Goal: Contribute content: Add original content to the website for others to see

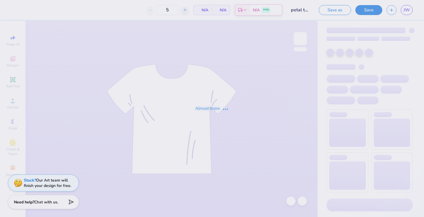
click at [304, 11] on div "Almost there" at bounding box center [212, 108] width 424 height 217
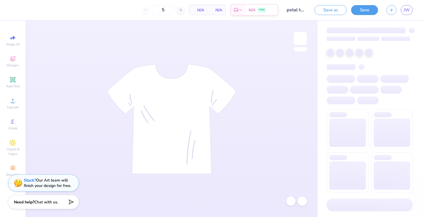
click at [303, 10] on input "petal to the meta" at bounding box center [296, 9] width 28 height 11
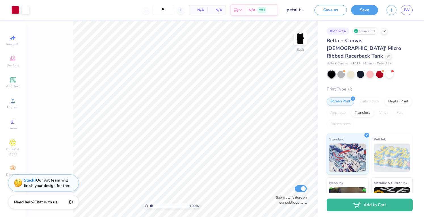
click at [305, 10] on input "petal to the meta" at bounding box center [296, 9] width 28 height 11
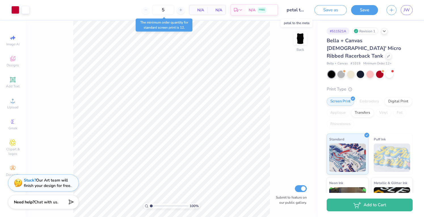
click at [305, 11] on input "petal to the meta" at bounding box center [296, 9] width 28 height 11
click at [306, 10] on input "petal to the meta" at bounding box center [296, 9] width 28 height 11
click at [297, 9] on input "petal to the meta" at bounding box center [296, 9] width 28 height 11
click at [305, 11] on input "petal to the meta" at bounding box center [296, 9] width 28 height 11
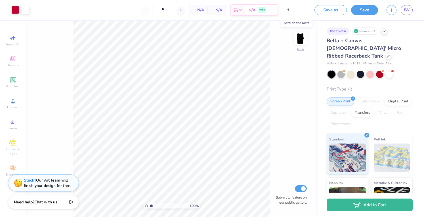
scroll to position [0, 17]
click at [307, 10] on input "petal to the meta" at bounding box center [296, 9] width 28 height 11
click at [307, 9] on input "petal to the meta" at bounding box center [296, 9] width 28 height 11
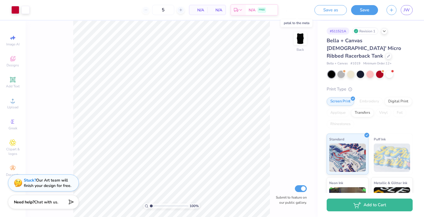
click at [307, 9] on input "petal to the meta" at bounding box center [296, 9] width 28 height 11
click at [307, 10] on input "petal to the meta" at bounding box center [296, 9] width 28 height 11
click at [305, 10] on input "petal to the meta" at bounding box center [296, 9] width 28 height 11
click at [304, 9] on input "petal to the meta" at bounding box center [296, 9] width 28 height 11
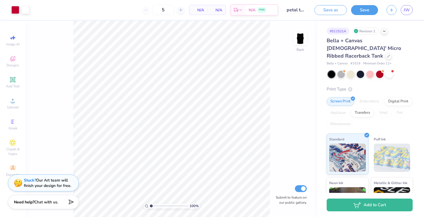
drag, startPoint x: 332, startPoint y: 15, endPoint x: 337, endPoint y: 15, distance: 5.4
click at [337, 15] on div "Save as Save JW" at bounding box center [369, 10] width 110 height 20
click at [304, 11] on input "petal to the meta" at bounding box center [296, 9] width 28 height 11
click at [305, 11] on input "petal to the meta" at bounding box center [296, 9] width 28 height 11
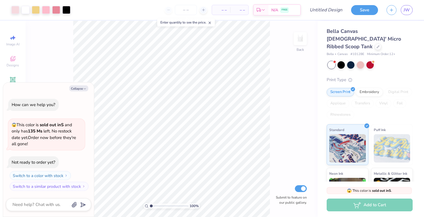
click at [82, 89] on button "Collapse" at bounding box center [78, 88] width 19 height 6
type textarea "x"
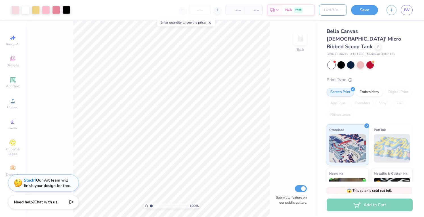
click at [322, 11] on input "Design Title" at bounding box center [333, 9] width 28 height 11
type input "Bloom where you belong"
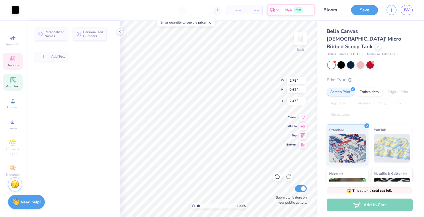
type input "2.75"
type input "0.62"
type input "2.47"
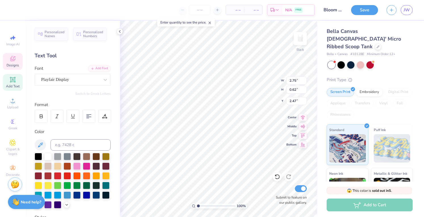
scroll to position [5, 1]
type textarea "OMICRON"
type input "2.74"
type input "3.34"
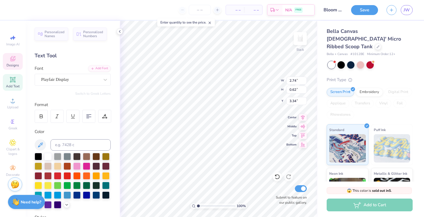
scroll to position [5, 1]
type textarea "PI"
type input "2.41"
type input "0.59"
type input "1.60"
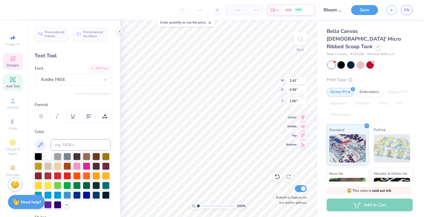
type textarea "ALPHA"
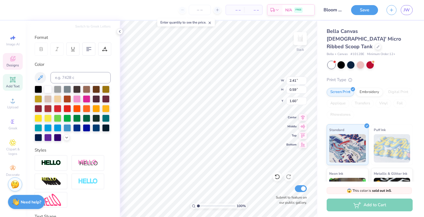
scroll to position [65, 0]
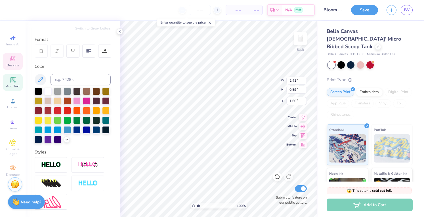
click at [120, 31] on icon at bounding box center [120, 31] width 5 height 5
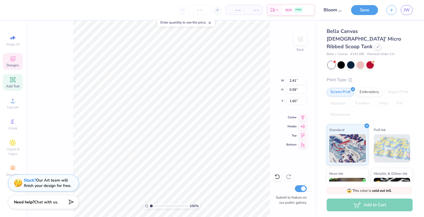
type input "2.47"
click at [35, 185] on div "Stuck? Our Art team will finish your design for free." at bounding box center [47, 183] width 47 height 11
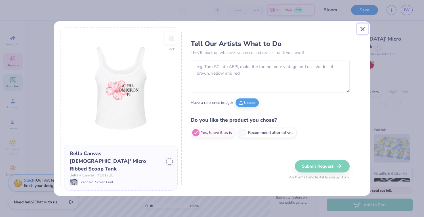
click at [363, 32] on button "Close" at bounding box center [362, 29] width 11 height 11
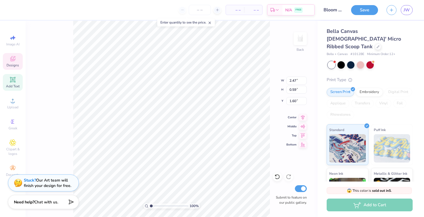
click at [15, 169] on icon at bounding box center [12, 168] width 7 height 7
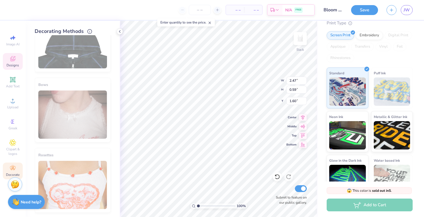
scroll to position [63, 0]
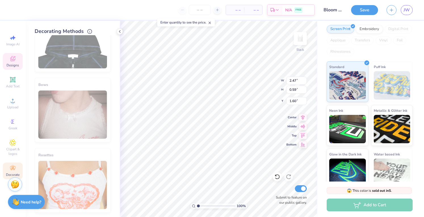
click at [25, 196] on div "Need help? Chat with us." at bounding box center [26, 202] width 37 height 14
type textarea "x"
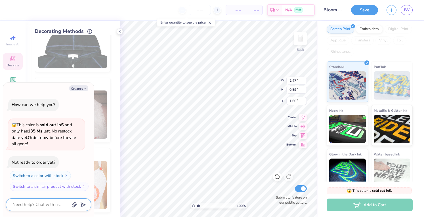
click at [28, 205] on textarea at bounding box center [41, 205] width 58 height 8
type textarea "h"
type textarea "x"
type textarea "ho"
type textarea "x"
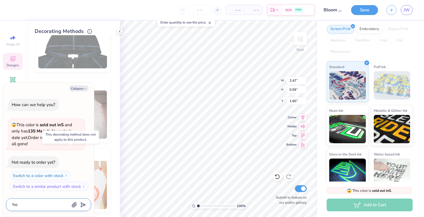
type textarea "how"
type textarea "x"
type textarea "how"
type textarea "x"
type textarea "how d"
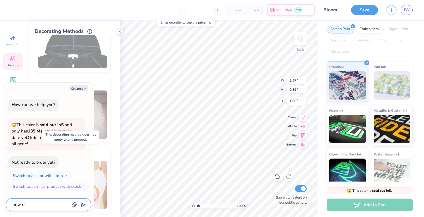
type textarea "x"
type textarea "how do"
type textarea "x"
type textarea "how do"
type textarea "x"
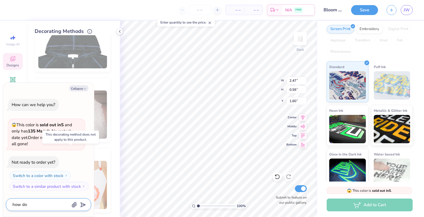
type textarea "how do I"
type textarea "x"
type textarea "how do I"
type textarea "x"
type textarea "how do I c"
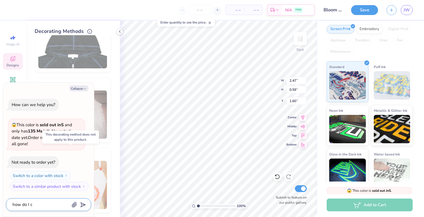
type textarea "x"
type textarea "how do I ch"
type textarea "x"
type textarea "how do I cha"
type textarea "x"
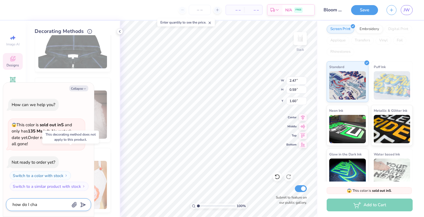
type textarea "how do I chan"
type textarea "x"
type textarea "how do I [PERSON_NAME]"
type textarea "x"
type textarea "how do I change"
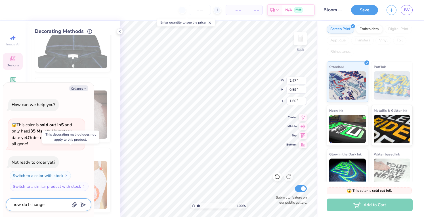
type textarea "x"
type textarea "how do I change"
type textarea "x"
type textarea "how do I change t"
type textarea "x"
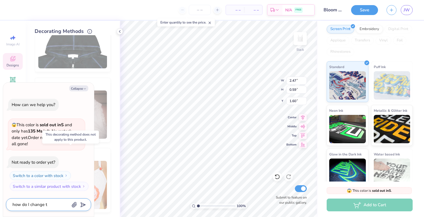
type textarea "how do I change th"
type textarea "x"
type textarea "how do I change the"
type textarea "x"
type textarea "how do I change the"
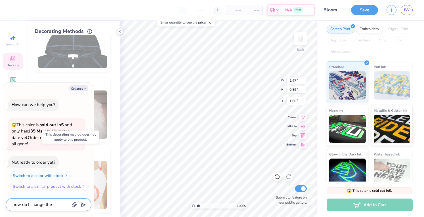
type textarea "x"
type textarea "how do I change the s"
type textarea "x"
type textarea "how do I change the sh"
type textarea "x"
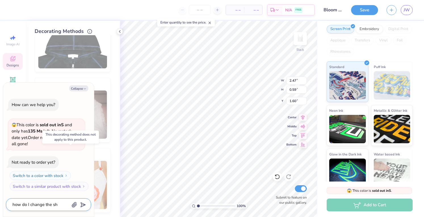
type textarea "how do I change the shi"
type textarea "x"
type textarea "how do I change the shir"
type textarea "x"
type textarea "how do I change the shirt"
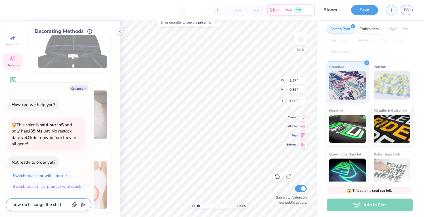
click at [84, 205] on icon "submit" at bounding box center [82, 205] width 8 height 8
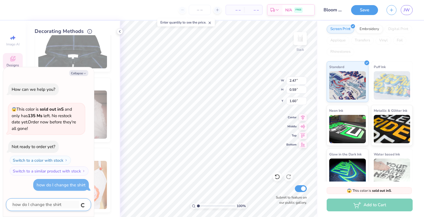
type textarea "x"
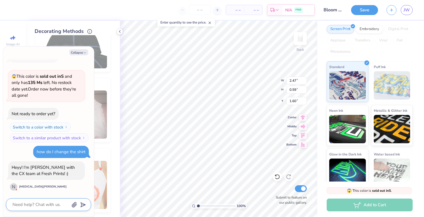
click at [37, 205] on textarea at bounding box center [41, 205] width 58 height 8
type textarea "x"
type textarea "h"
type textarea "x"
type textarea "he"
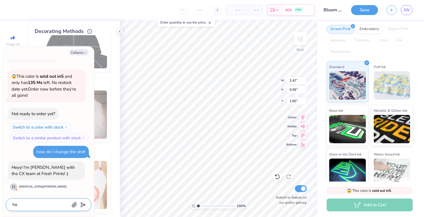
type textarea "x"
type textarea "hey"
type textarea "x"
type textarea "hey!"
type textarea "x"
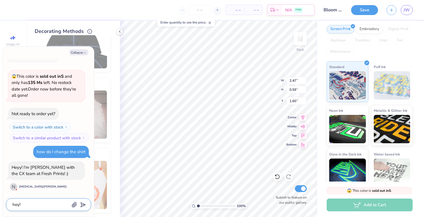
type textarea "hey!"
type textarea "x"
type textarea "hey! I"
type textarea "x"
type textarea "hey! I"
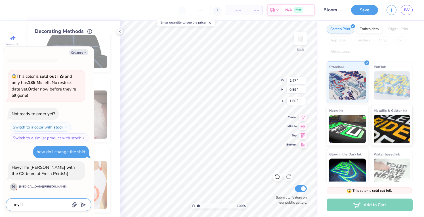
type textarea "x"
type textarea "hey! I w"
type textarea "x"
type textarea "hey! I wa"
type textarea "x"
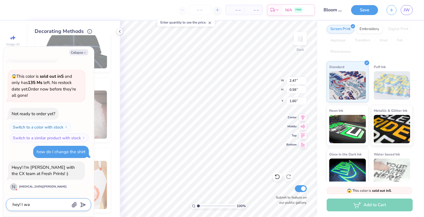
type textarea "hey! I wan"
type textarea "x"
type textarea "hey! I want"
type textarea "x"
type textarea "hey! I wante"
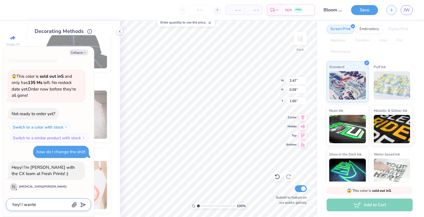
type textarea "x"
type textarea "hey! I wanted"
type textarea "x"
type textarea "hey! I wanted"
type textarea "x"
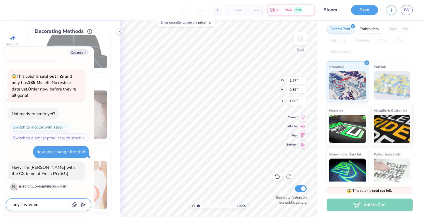
type textarea "hey! I wanted t"
type textarea "x"
type textarea "hey! I wanted to"
type textarea "x"
type textarea "hey! I wanted to"
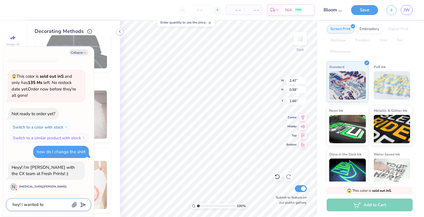
type textarea "x"
type textarea "hey! I wanted to d"
type textarea "x"
type textarea "hey! I wanted to de"
type textarea "x"
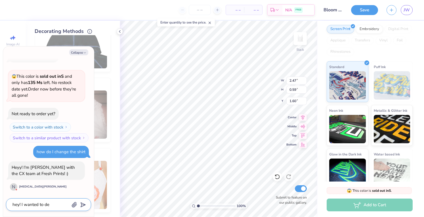
type textarea "hey! I wanted to des"
type textarea "x"
type textarea "hey! I wanted to desi"
type textarea "x"
type textarea "hey! I wanted to desig"
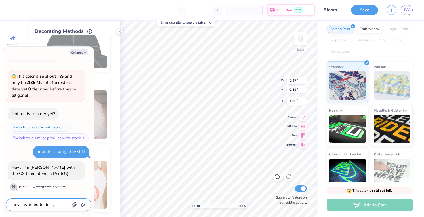
type textarea "x"
type textarea "hey! I wanted to design"
type textarea "x"
type textarea "hey! I wanted to design"
type textarea "x"
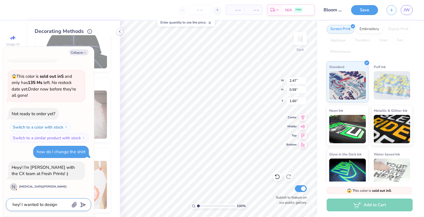
type textarea "hey! I wanted to design a"
type textarea "x"
type textarea "hey! I wanted to design a"
type textarea "x"
type textarea "hey! I wanted to design a t"
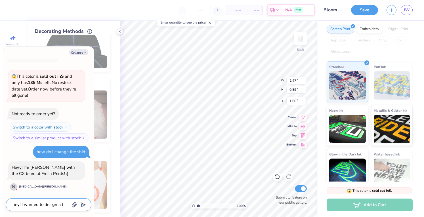
type textarea "x"
type textarea "hey! I wanted to design a to"
type textarea "x"
type textarea "hey! I wanted to design a top"
type textarea "x"
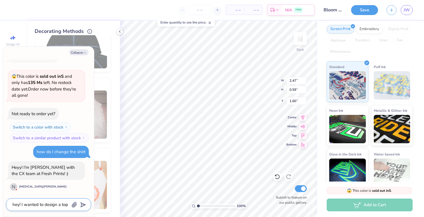
type textarea "hey! I wanted to design a top"
type textarea "x"
type textarea "hey! I wanted to design a top w"
type textarea "x"
type textarea "hey! I wanted to design a top wi"
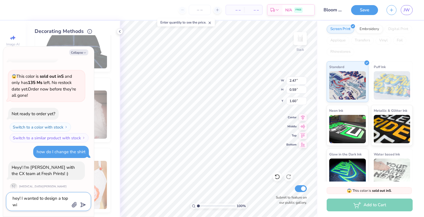
type textarea "x"
type textarea "hey! I wanted to design a top wit"
type textarea "x"
type textarea "hey! I wanted to design a top with"
type textarea "x"
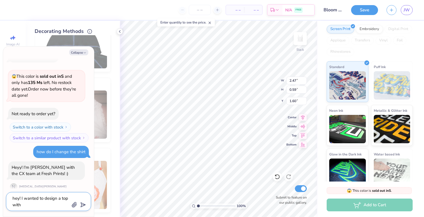
type textarea "hey! I wanted to design a top with"
type textarea "x"
type textarea "hey! I wanted to design a top with t"
type textarea "x"
type textarea "hey! I wanted to design a top with th"
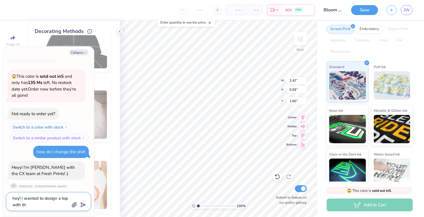
type textarea "x"
type textarea "hey! I wanted to design a top with thi"
type textarea "x"
type textarea "hey! I wanted to design a top with this"
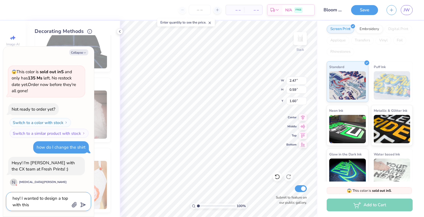
scroll to position [18, 0]
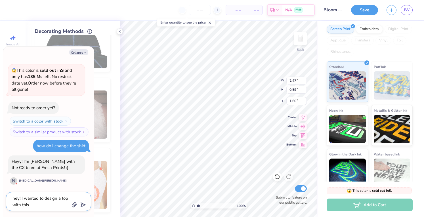
type textarea "x"
type textarea "hey! I wanted to design a top with this"
type textarea "x"
type textarea "hey! I wanted to design a top with this d"
type textarea "x"
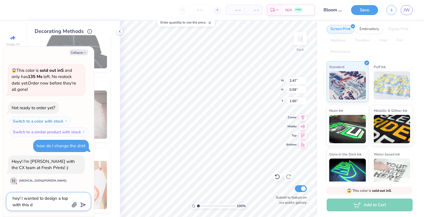
type textarea "hey! I wanted to design a top with this de"
type textarea "x"
type textarea "hey! I wanted to design a top with this des"
type textarea "x"
type textarea "hey! I wanted to design a top with this desi"
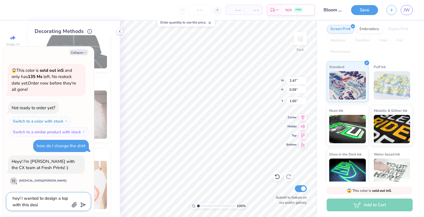
type textarea "x"
type textarea "hey! I wanted to design a top with this desig"
type textarea "x"
type textarea "hey! I wanted to design a top with this design"
type textarea "x"
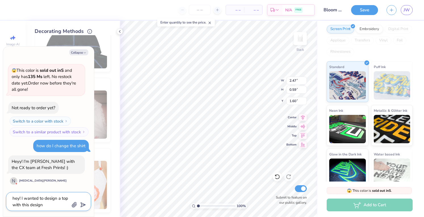
type textarea "hey! I wanted to design a top with this design"
type textarea "x"
type textarea "hey! I wanted to design a top with this design b"
type textarea "x"
type textarea "hey! I wanted to design a top with this design bu"
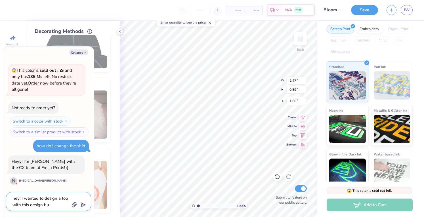
type textarea "x"
type textarea "hey! I wanted to design a top with this design but"
type textarea "x"
type textarea "hey! I wanted to design a top with this design but"
type textarea "x"
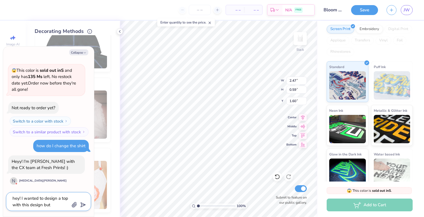
type textarea "hey! I wanted to design a top with this design but I"
type textarea "x"
type textarea "hey! I wanted to design a top with this design but I"
type textarea "x"
type textarea "hey! I wanted to design a top with this design but I w"
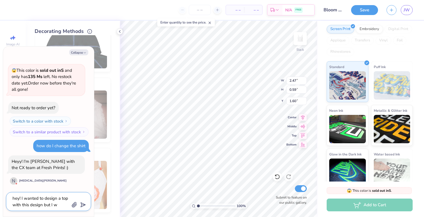
type textarea "x"
type textarea "hey! I wanted to design a top with this design but I wa"
type textarea "x"
type textarea "hey! I wanted to design a top with this design but I wan"
type textarea "x"
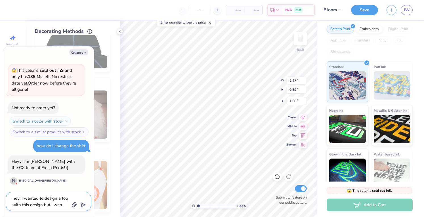
type textarea "hey! I wanted to design a top with this design but I want"
type textarea "x"
type textarea "hey! I wanted to design a top with this design but I want"
type textarea "x"
type textarea "hey! I wanted to design a top with this design but I want a"
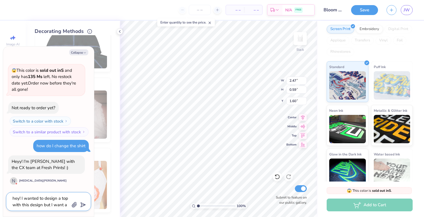
type textarea "x"
type textarea "hey! I wanted to design a top with this design but I want a d"
type textarea "x"
type textarea "hey! I wanted to design a top with this design but I want a di"
type textarea "x"
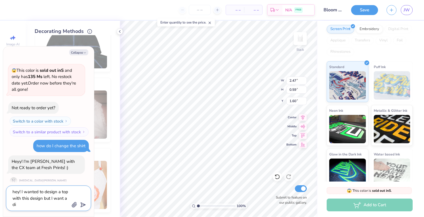
type textarea "hey! I wanted to design a top with this design but I want a dif"
type textarea "x"
type textarea "hey! I wanted to design a top with this design but I want a diff"
type textarea "x"
type textarea "hey! I wanted to design a top with this design but I want a diffe"
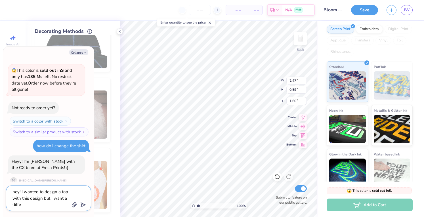
type textarea "x"
type textarea "hey! I wanted to design a top with this design but I want a differ"
type textarea "x"
type textarea "hey! I wanted to design a top with this design but I want a differn"
type textarea "x"
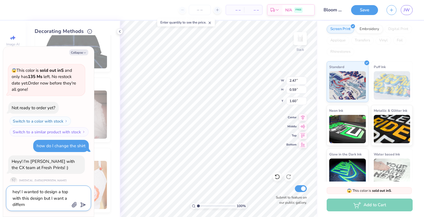
type textarea "hey! I wanted to design a top with this design but I want a differn"
click at [33, 200] on textarea "hey! I wanted to design a top with this design but I want a differnt top instea…" at bounding box center [41, 198] width 58 height 21
click at [81, 203] on icon "submit" at bounding box center [82, 205] width 8 height 8
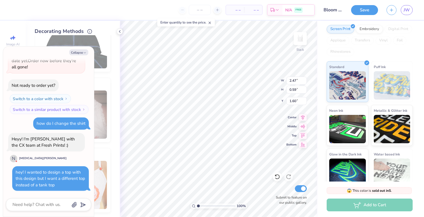
scroll to position [41, 0]
click at [280, 177] on icon at bounding box center [277, 177] width 6 height 6
click at [289, 177] on icon at bounding box center [289, 177] width 6 height 6
click at [296, 39] on img at bounding box center [300, 38] width 11 height 11
click at [297, 38] on img at bounding box center [300, 38] width 11 height 11
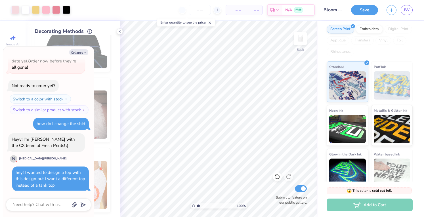
scroll to position [111, 0]
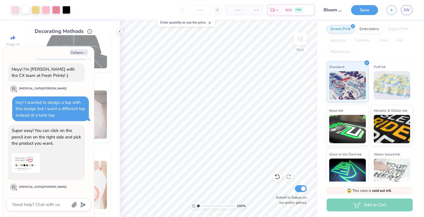
click at [26, 160] on img at bounding box center [26, 163] width 28 height 28
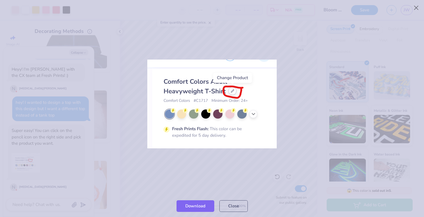
click at [312, 67] on div at bounding box center [212, 104] width 424 height 182
click at [297, 82] on div at bounding box center [212, 104] width 424 height 182
click at [245, 79] on img at bounding box center [211, 104] width 129 height 89
click at [84, 171] on div at bounding box center [212, 104] width 424 height 182
click at [244, 91] on img at bounding box center [211, 104] width 129 height 89
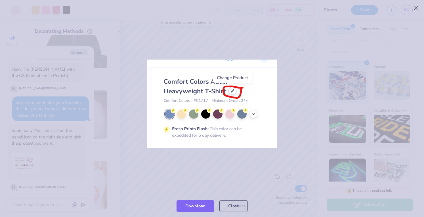
click at [226, 81] on img at bounding box center [211, 104] width 129 height 89
click at [230, 209] on button "Close" at bounding box center [233, 206] width 28 height 12
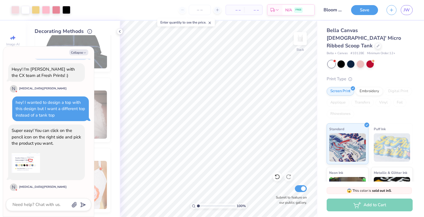
scroll to position [0, 0]
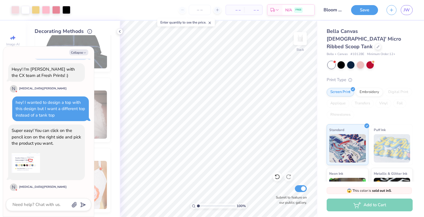
click at [377, 46] on icon at bounding box center [378, 47] width 2 height 2
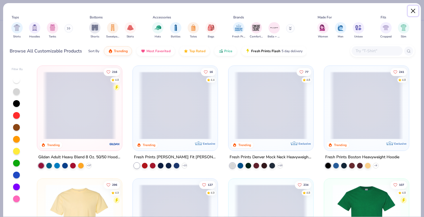
click at [413, 10] on button "Close" at bounding box center [413, 11] width 11 height 11
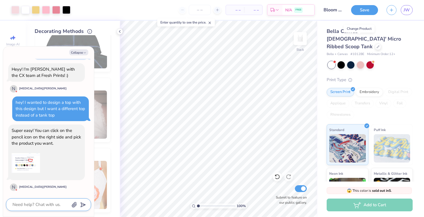
click at [24, 204] on textarea at bounding box center [41, 205] width 58 height 8
click at [81, 206] on icon "submit" at bounding box center [82, 205] width 8 height 8
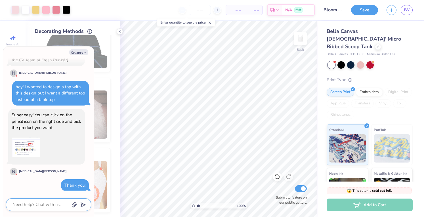
scroll to position [153, 0]
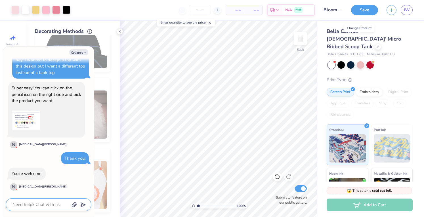
click at [375, 44] on div at bounding box center [378, 47] width 6 height 6
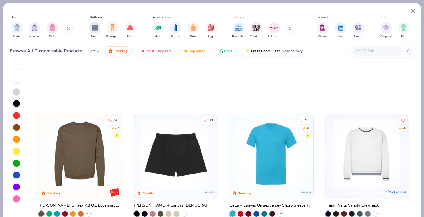
scroll to position [2044, 0]
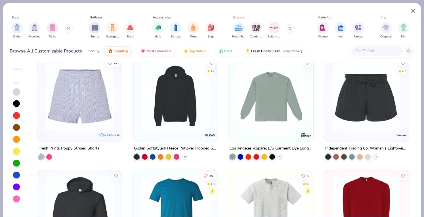
click at [368, 51] on input "text" at bounding box center [377, 51] width 44 height 7
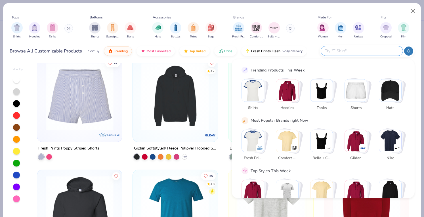
paste input "[DEMOGRAPHIC_DATA]' Micro Ribbed Racerback Tank"
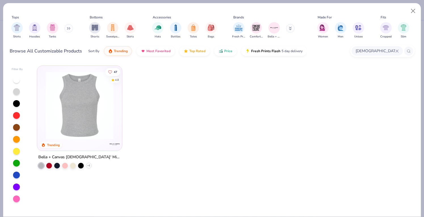
click at [74, 163] on div at bounding box center [73, 166] width 6 height 6
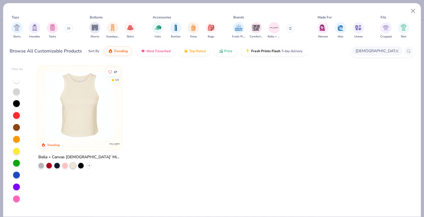
click at [0, 0] on icon at bounding box center [0, 0] width 0 height 0
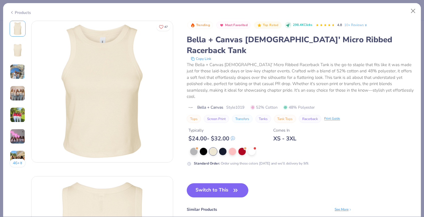
click at [17, 78] on img at bounding box center [17, 71] width 15 height 15
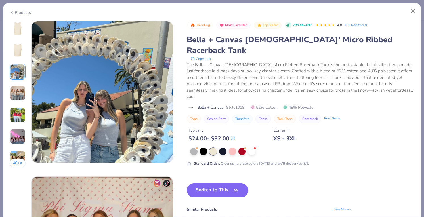
scroll to position [311, 0]
click at [14, 90] on img at bounding box center [17, 93] width 15 height 15
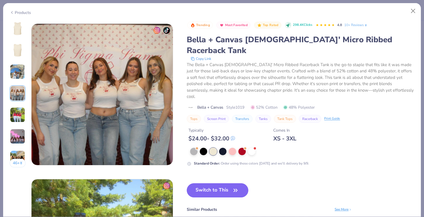
scroll to position [467, 0]
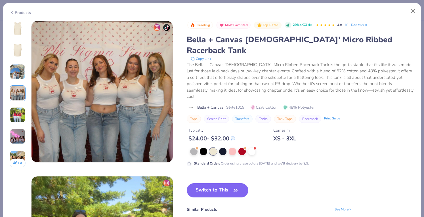
click at [15, 90] on img at bounding box center [17, 93] width 15 height 15
click at [13, 116] on img at bounding box center [17, 114] width 15 height 15
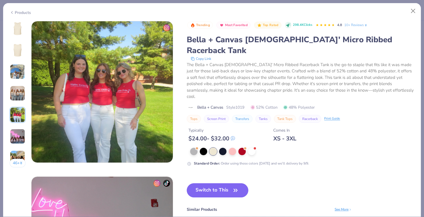
scroll to position [622, 0]
click at [16, 135] on img at bounding box center [17, 136] width 15 height 15
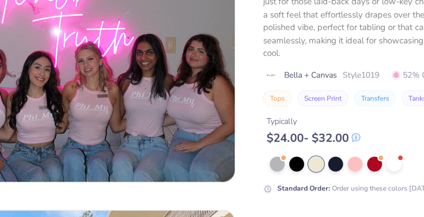
scroll to position [779, 0]
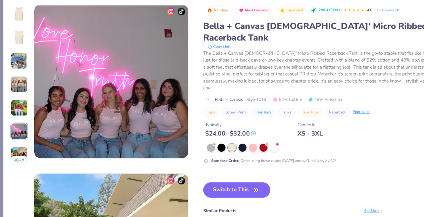
click at [14, 163] on button "46 +" at bounding box center [18, 163] width 16 height 9
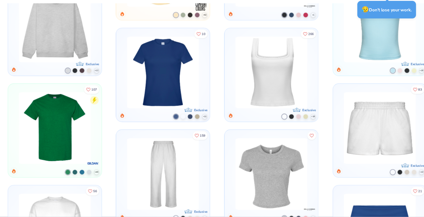
scroll to position [1809, 0]
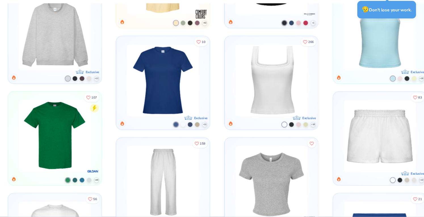
click at [250, 76] on img at bounding box center [258, 91] width 71 height 66
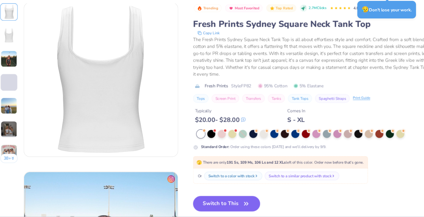
click at [15, 136] on img at bounding box center [17, 136] width 15 height 15
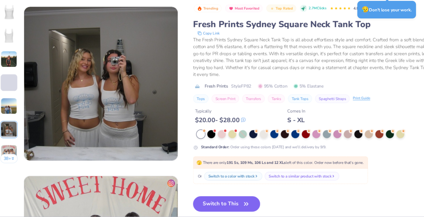
scroll to position [778, 0]
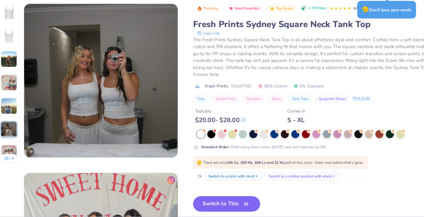
click at [14, 72] on img at bounding box center [17, 71] width 15 height 15
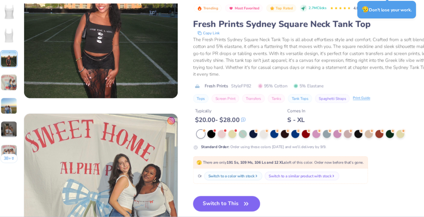
scroll to position [311, 0]
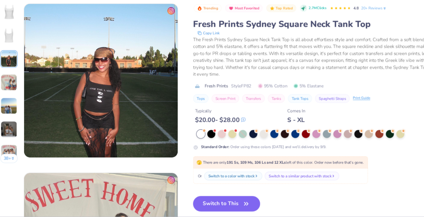
click at [22, 89] on img at bounding box center [17, 93] width 15 height 15
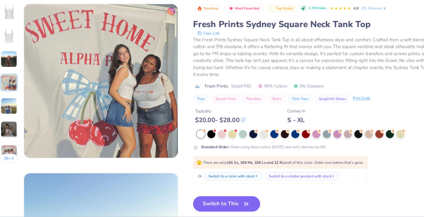
scroll to position [467, 0]
click at [22, 110] on img at bounding box center [17, 114] width 15 height 15
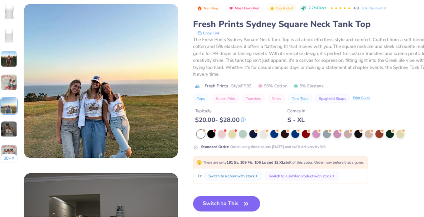
scroll to position [622, 0]
click at [17, 131] on img at bounding box center [17, 136] width 15 height 15
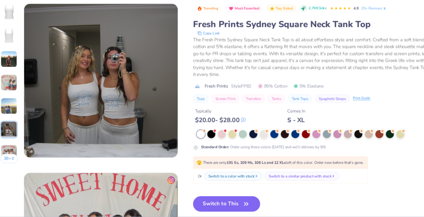
click at [16, 156] on img at bounding box center [17, 157] width 15 height 15
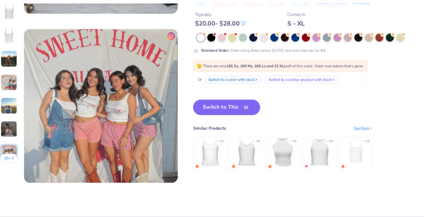
scroll to position [933, 0]
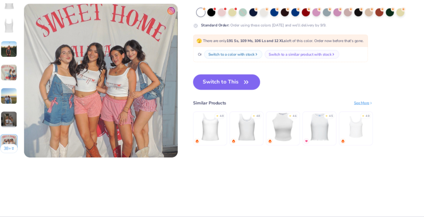
click at [19, 78] on img at bounding box center [17, 84] width 15 height 15
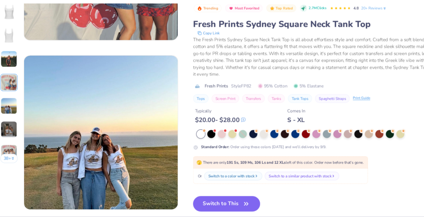
scroll to position [467, 0]
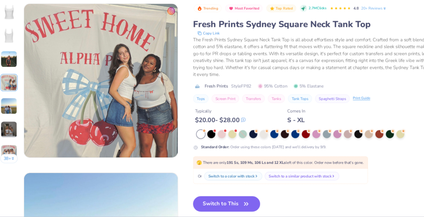
click at [18, 164] on button "38 +" at bounding box center [18, 163] width 16 height 9
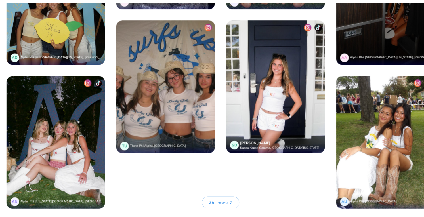
scroll to position [1522, 0]
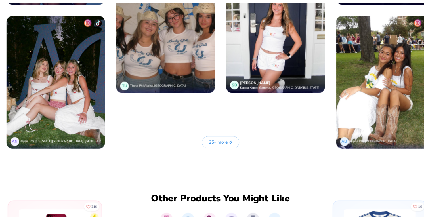
click at [212, 145] on span "25+ more" at bounding box center [210, 148] width 17 height 6
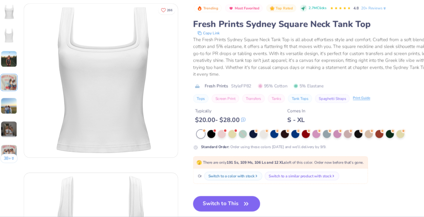
scroll to position [0, 0]
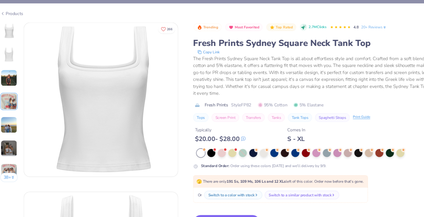
click at [18, 13] on div "Products" at bounding box center [20, 13] width 21 height 6
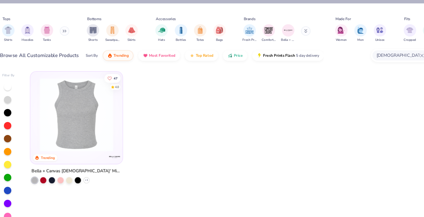
click at [371, 51] on input "[DEMOGRAPHIC_DATA]' Micro Ribbed Racerback Tank" at bounding box center [375, 51] width 40 height 7
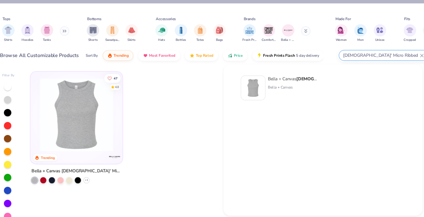
click at [367, 50] on input "[DEMOGRAPHIC_DATA]' Micro Ribbed Racerback Tank" at bounding box center [359, 51] width 71 height 7
click at [367, 51] on input "[DEMOGRAPHIC_DATA]' Micro Ribbed Racerback Tank" at bounding box center [359, 51] width 71 height 7
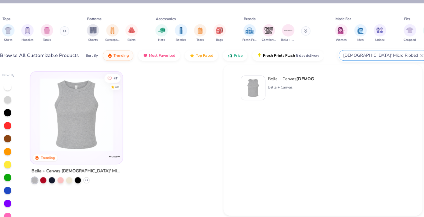
click at [367, 51] on input "[DEMOGRAPHIC_DATA]' Micro Ribbed Racerback Tank" at bounding box center [359, 51] width 71 height 7
click at [396, 51] on icon at bounding box center [396, 50] width 3 height 3
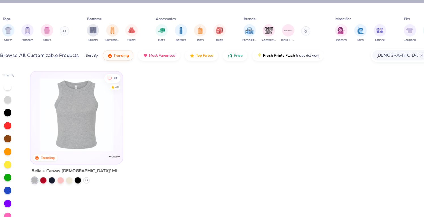
click at [367, 50] on input "[DEMOGRAPHIC_DATA]' Micro Ribbed Racerback Tank" at bounding box center [375, 51] width 40 height 7
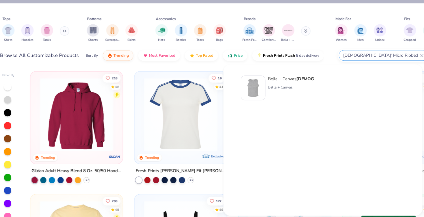
click at [399, 51] on icon at bounding box center [396, 50] width 3 height 3
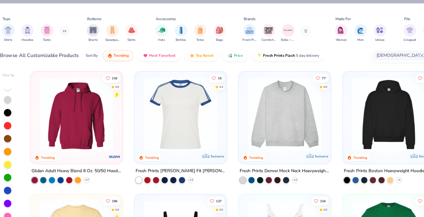
click at [383, 50] on input "[DEMOGRAPHIC_DATA]' Micro Ribbed Racerback Tank" at bounding box center [375, 51] width 40 height 7
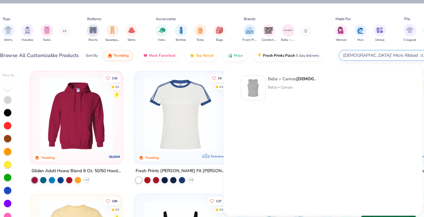
click at [383, 50] on input "[DEMOGRAPHIC_DATA]' Micro Ribbed Racerback Tank" at bounding box center [359, 51] width 71 height 7
drag, startPoint x: 389, startPoint y: 51, endPoint x: 350, endPoint y: 49, distance: 38.4
click at [350, 49] on input "[DEMOGRAPHIC_DATA]' Micro Ribbed Racerback Tank" at bounding box center [359, 51] width 71 height 7
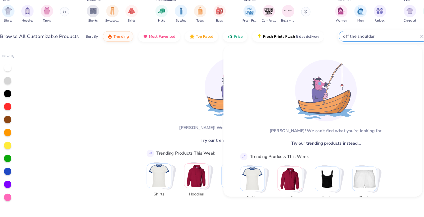
scroll to position [220, 0]
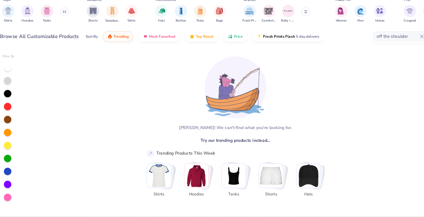
click at [149, 82] on div "[PERSON_NAME]! We can't find what you're looking for. Try our trending products…" at bounding box center [223, 140] width 169 height 152
click at [369, 50] on input "off the shoulder" at bounding box center [375, 51] width 40 height 7
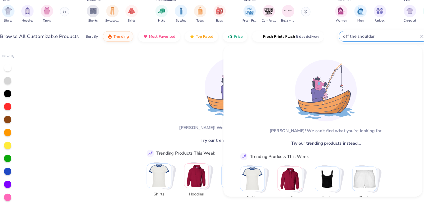
click at [348, 48] on input "off the shoulder" at bounding box center [359, 51] width 71 height 7
click at [342, 51] on input "off the shoulder" at bounding box center [359, 51] width 71 height 7
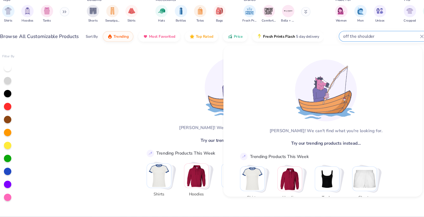
click at [342, 51] on input "off the shoulder" at bounding box center [359, 51] width 71 height 7
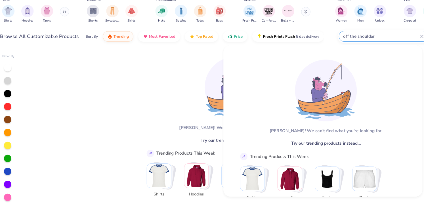
click at [360, 50] on input "off the shoulder" at bounding box center [359, 51] width 71 height 7
click at [353, 51] on input "off the shoulder" at bounding box center [359, 51] width 71 height 7
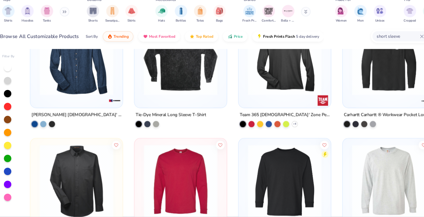
scroll to position [1512, 0]
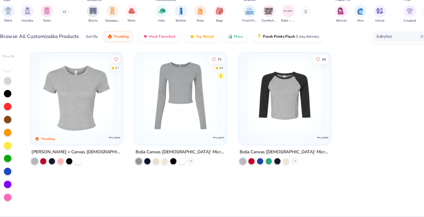
drag, startPoint x: 370, startPoint y: 50, endPoint x: 339, endPoint y: 49, distance: 30.7
click at [339, 49] on div "Browse All Customizable Products Sort By Trending Most Favorited Top Rated Pric…" at bounding box center [212, 51] width 405 height 16
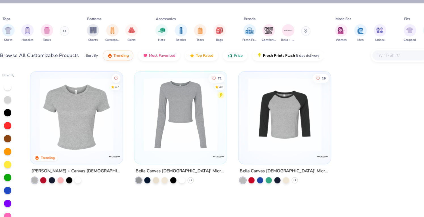
click at [319, 28] on div "filter for Women" at bounding box center [322, 27] width 11 height 11
click at [22, 29] on div "filter for Shirts" at bounding box center [16, 27] width 11 height 11
drag, startPoint x: 361, startPoint y: 26, endPoint x: 333, endPoint y: 29, distance: 27.7
click at [333, 29] on div "Tops Shirts Hoodies Tanks Bottoms Shorts Sweatpants Skirts Accessories Hats Bot…" at bounding box center [212, 28] width 405 height 26
click at [399, 30] on div "filter for Slim" at bounding box center [403, 27] width 11 height 11
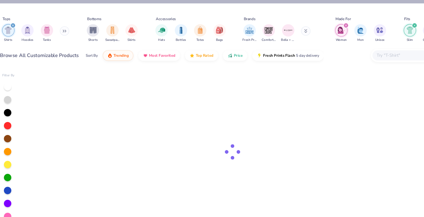
click at [385, 31] on div "filter for Slim" at bounding box center [385, 27] width 11 height 11
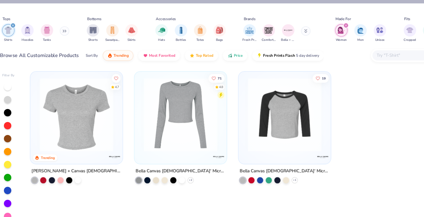
click at [385, 31] on div "filter for Cropped" at bounding box center [385, 27] width 11 height 11
click at [390, 22] on icon "filter for Cropped" at bounding box center [390, 23] width 2 height 2
click at [292, 27] on button at bounding box center [290, 28] width 9 height 9
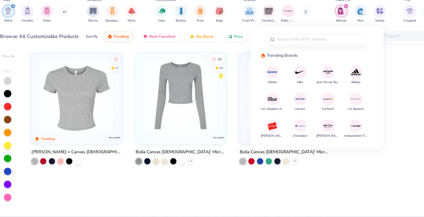
click at [275, 28] on img "filter for Bella + Canvas" at bounding box center [274, 28] width 9 height 9
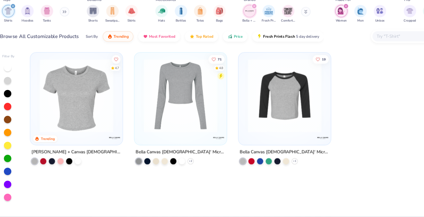
click at [238, 29] on img "filter for Bella + Canvas" at bounding box center [238, 28] width 9 height 9
click at [236, 27] on img "filter for Fresh Prints" at bounding box center [238, 28] width 9 height 9
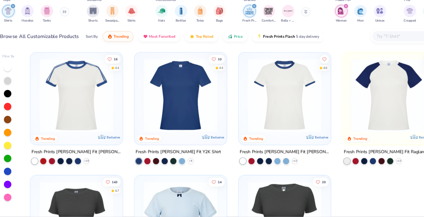
click at [277, 30] on img "filter for Bella + Canvas" at bounding box center [274, 28] width 9 height 9
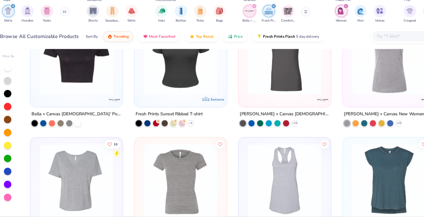
scroll to position [234, 0]
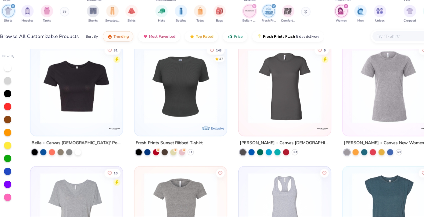
click at [243, 23] on icon "filter for Bella + Canvas" at bounding box center [243, 23] width 2 height 2
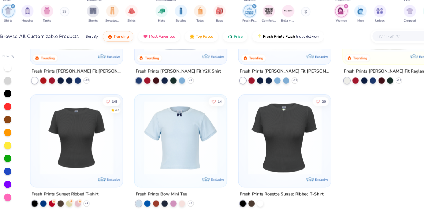
click at [244, 23] on div "filter for Fresh Prints" at bounding box center [242, 23] width 5 height 5
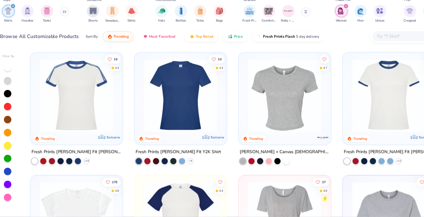
click at [160, 52] on button "Most Favorited" at bounding box center [156, 51] width 38 height 10
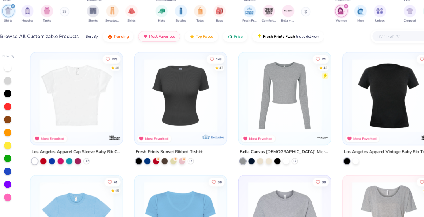
click at [378, 113] on img at bounding box center [367, 106] width 74 height 68
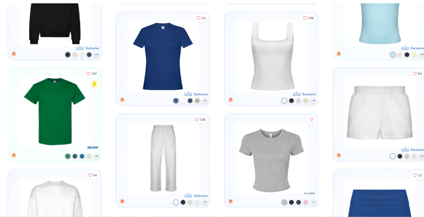
scroll to position [469, 0]
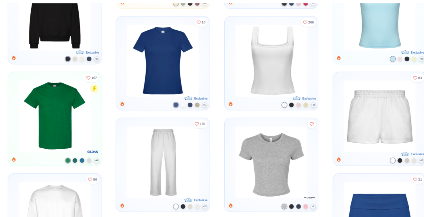
click at [245, 76] on img at bounding box center [258, 73] width 71 height 66
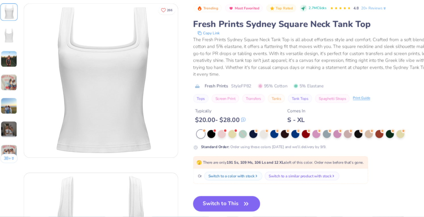
click at [21, 93] on img at bounding box center [17, 93] width 15 height 15
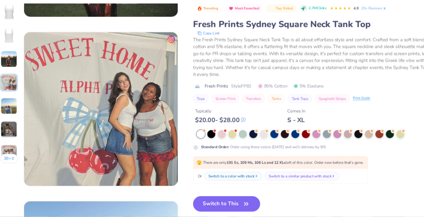
scroll to position [467, 0]
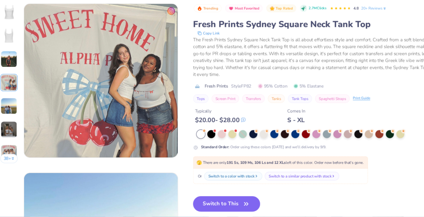
click at [22, 115] on img at bounding box center [17, 114] width 15 height 15
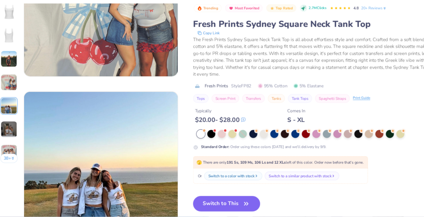
scroll to position [622, 0]
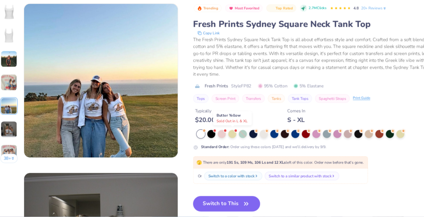
click at [223, 143] on div at bounding box center [222, 140] width 7 height 7
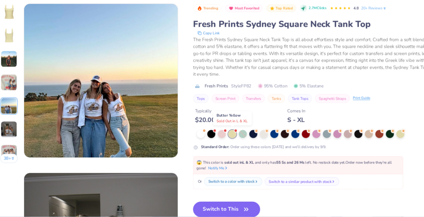
click at [224, 140] on div at bounding box center [222, 140] width 7 height 7
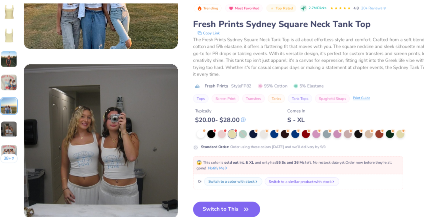
scroll to position [726, 0]
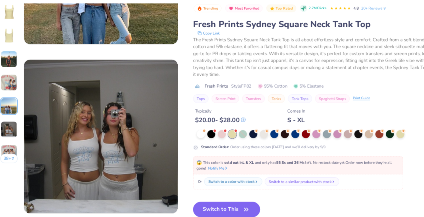
click at [196, 141] on div at bounding box center [193, 140] width 7 height 7
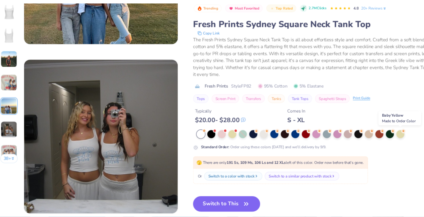
click at [378, 139] on div at bounding box center [377, 140] width 7 height 7
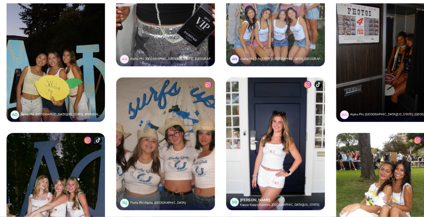
scroll to position [1378, 0]
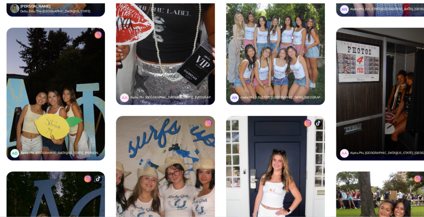
click at [334, 97] on img at bounding box center [363, 104] width 91 height 122
click at [397, 45] on div at bounding box center [403, 49] width 12 height 13
click at [399, 47] on img at bounding box center [402, 49] width 7 height 7
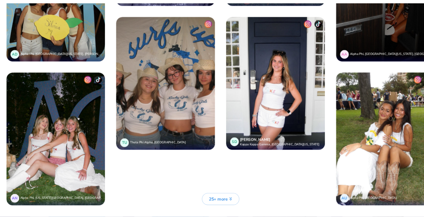
scroll to position [1483, 0]
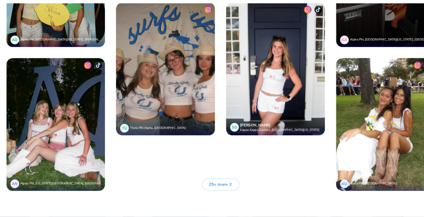
click at [261, 93] on img at bounding box center [262, 81] width 91 height 122
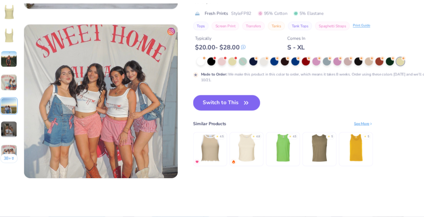
scroll to position [883, 0]
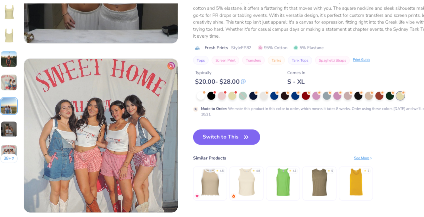
click at [21, 134] on img at bounding box center [17, 136] width 15 height 15
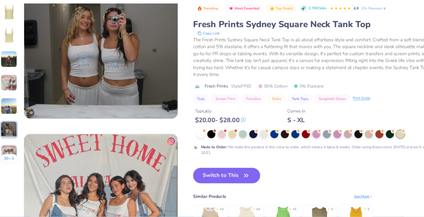
scroll to position [778, 0]
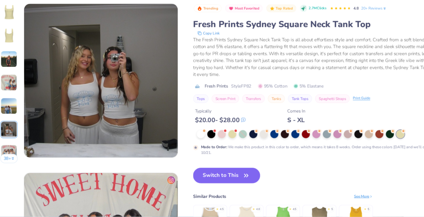
click at [20, 88] on img at bounding box center [17, 93] width 15 height 15
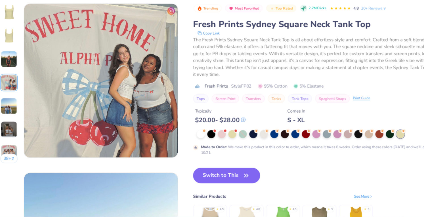
scroll to position [467, 0]
click at [15, 72] on img at bounding box center [17, 71] width 15 height 15
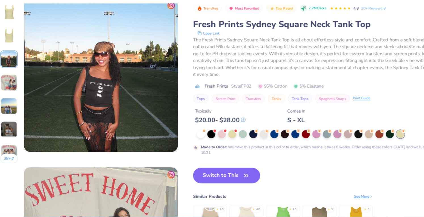
scroll to position [311, 0]
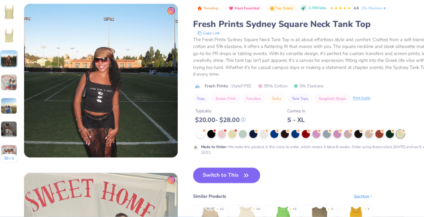
click at [234, 178] on icon "button" at bounding box center [236, 179] width 8 height 8
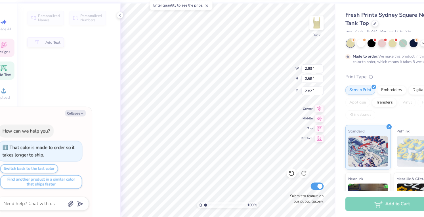
type textarea "x"
type input "2.83"
type input "0.69"
type input "2.82"
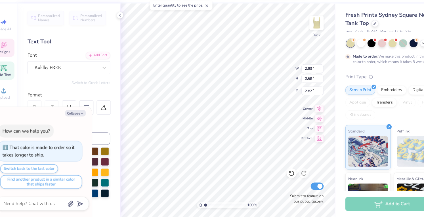
scroll to position [5, 1]
type textarea "x"
type textarea "A"
type textarea "x"
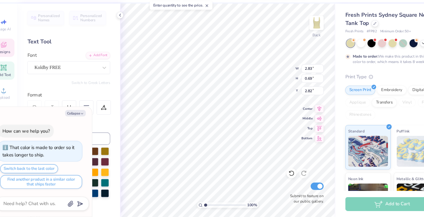
type textarea "AL"
type textarea "x"
type textarea "ALP"
type textarea "x"
type textarea "ALPH"
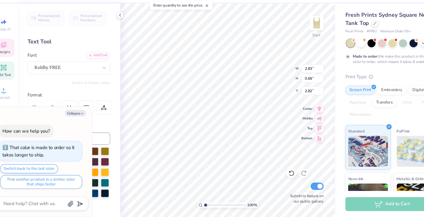
type textarea "x"
type textarea "ALPHA"
type textarea "x"
type input "3.22"
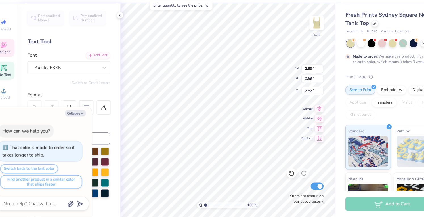
type input "0.72"
type input "3.84"
type textarea "x"
type textarea "O"
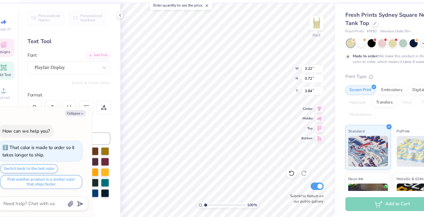
type textarea "x"
type textarea "OM"
type textarea "x"
type textarea "OMI"
type textarea "x"
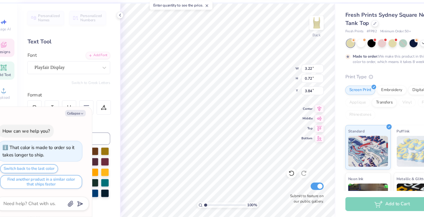
type textarea "OMIC"
type textarea "x"
type textarea "OMICR"
type textarea "x"
type textarea "OMICRO"
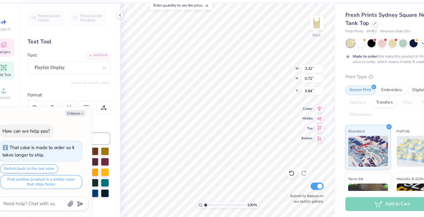
scroll to position [5, 1]
type textarea "x"
type textarea "OMICRON"
type textarea "x"
type input "3.21"
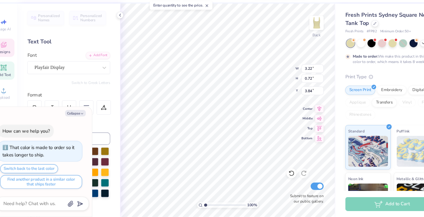
type input "4.87"
type textarea "x"
type textarea "P"
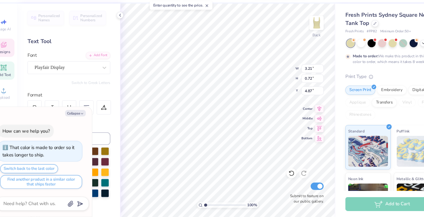
type textarea "x"
type textarea "PI"
click at [120, 32] on icon at bounding box center [120, 31] width 5 height 5
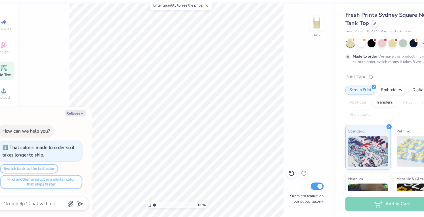
scroll to position [0, 0]
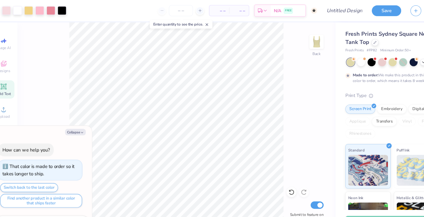
type textarea "x"
click at [325, 9] on input "Design Title" at bounding box center [333, 9] width 28 height 11
type input "Bloom where you belong"
click at [373, 9] on button "Save" at bounding box center [364, 10] width 27 height 10
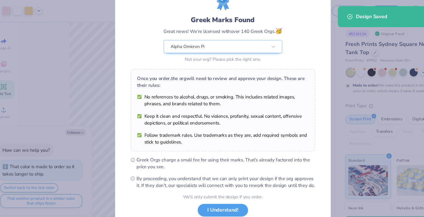
scroll to position [48, 0]
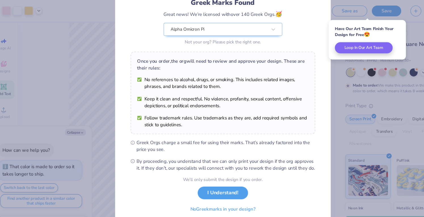
click at [210, 179] on button "I Understand!" at bounding box center [214, 177] width 46 height 12
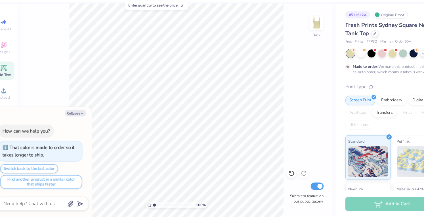
scroll to position [0, 0]
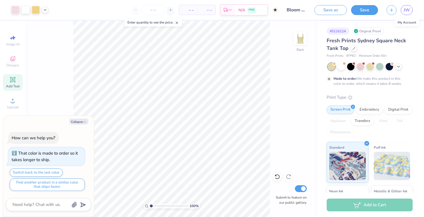
click at [411, 9] on link "JW" at bounding box center [407, 10] width 12 height 10
type textarea "x"
